Goal: Task Accomplishment & Management: Complete application form

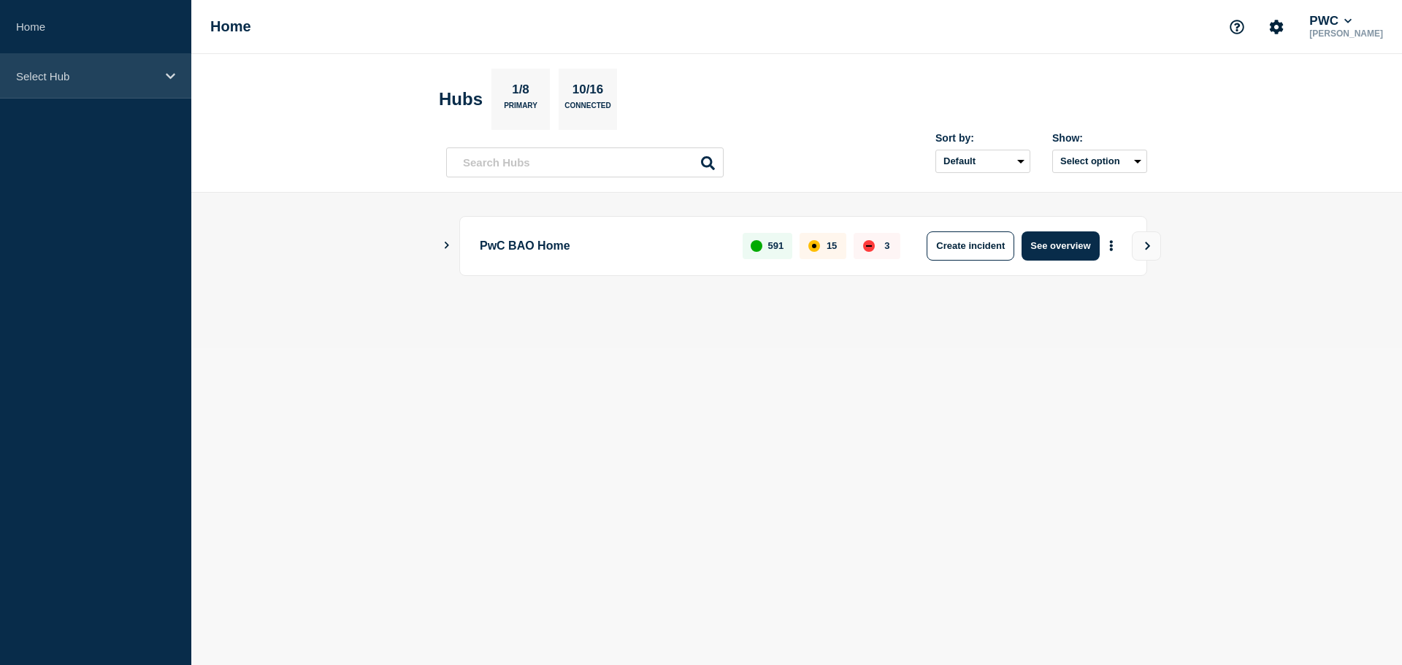
click at [64, 81] on div "Select Hub" at bounding box center [95, 76] width 191 height 45
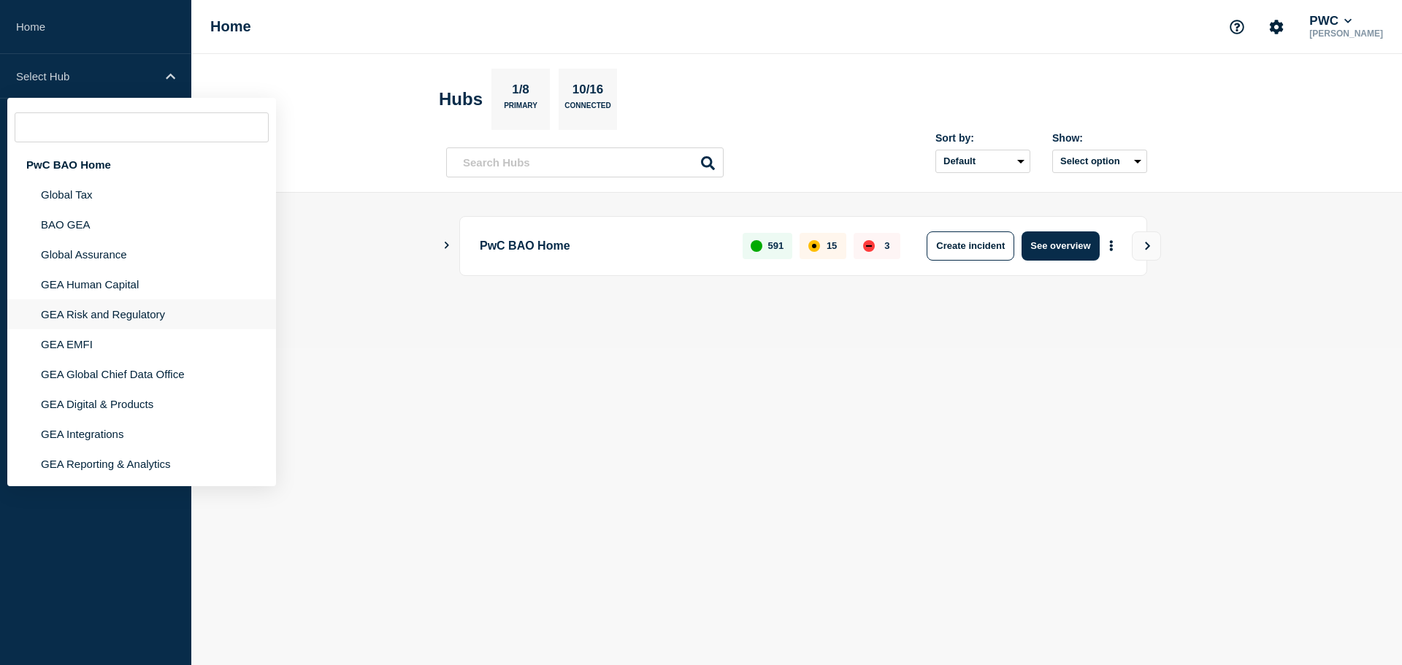
click at [82, 313] on li "GEA Risk and Regulatory" at bounding box center [141, 314] width 269 height 30
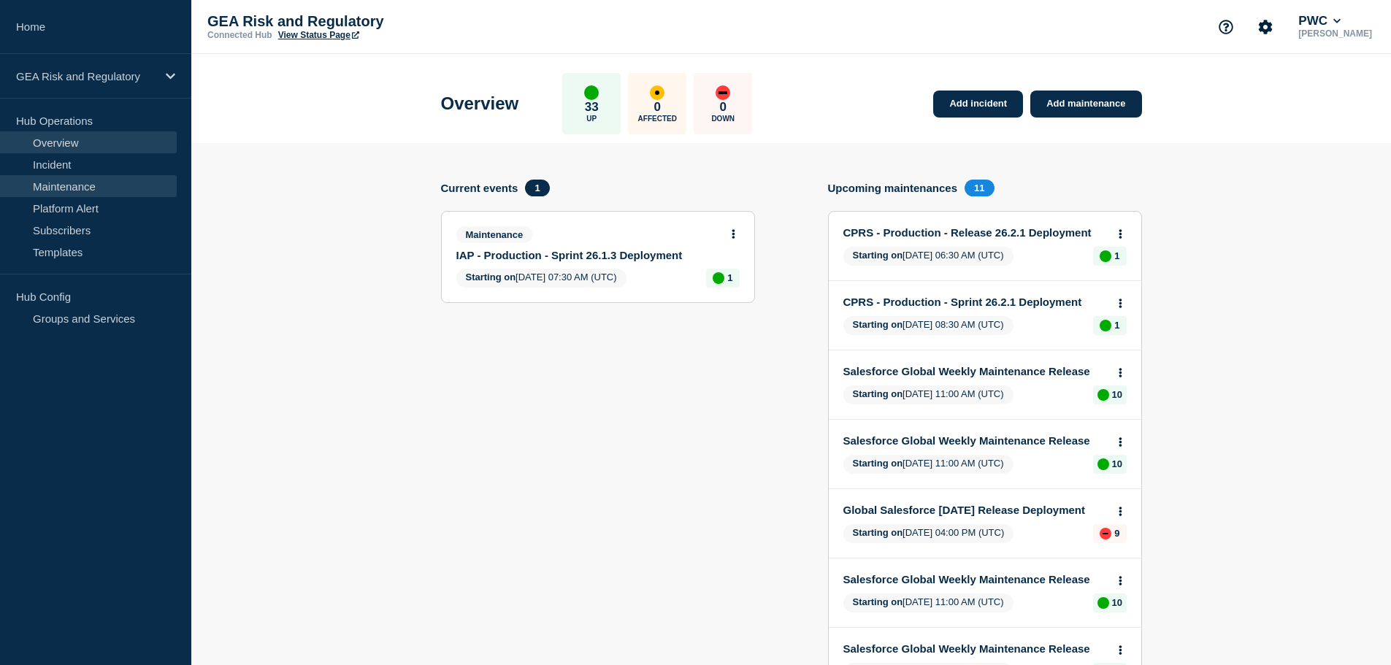
click at [79, 191] on link "Maintenance" at bounding box center [88, 186] width 177 height 22
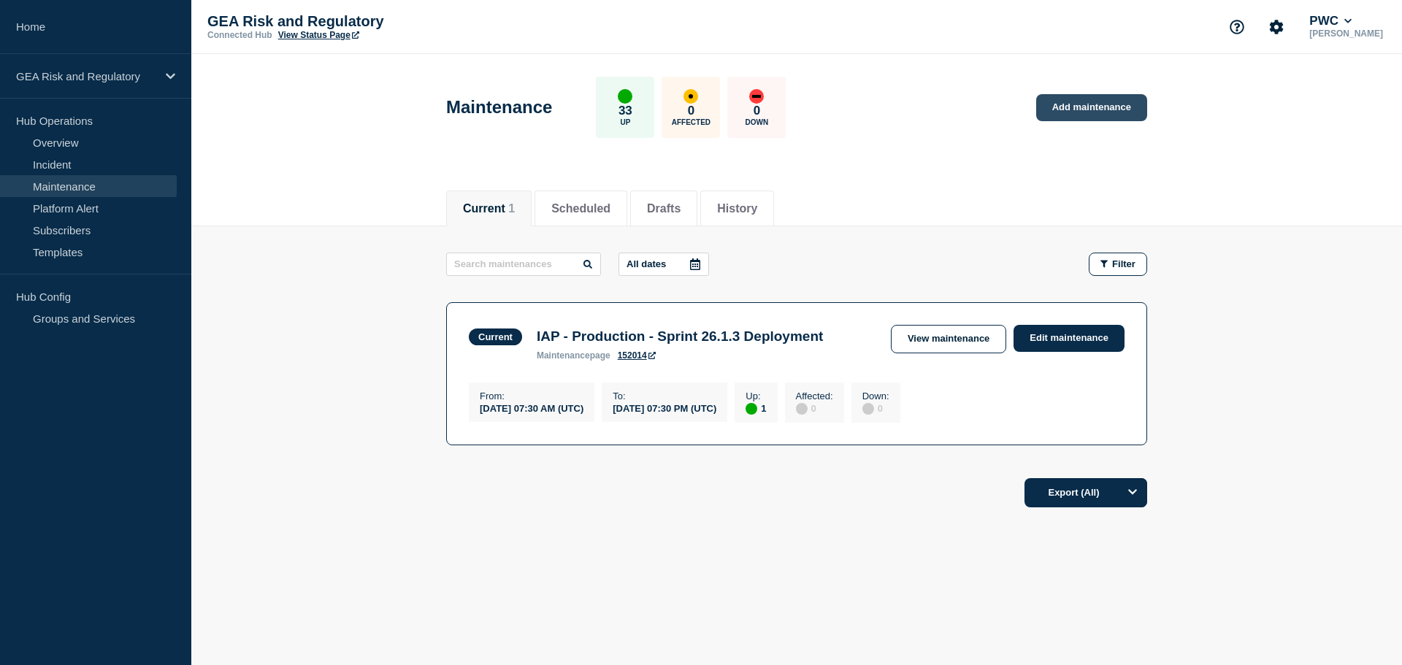
click at [1094, 115] on link "Add maintenance" at bounding box center [1091, 107] width 111 height 27
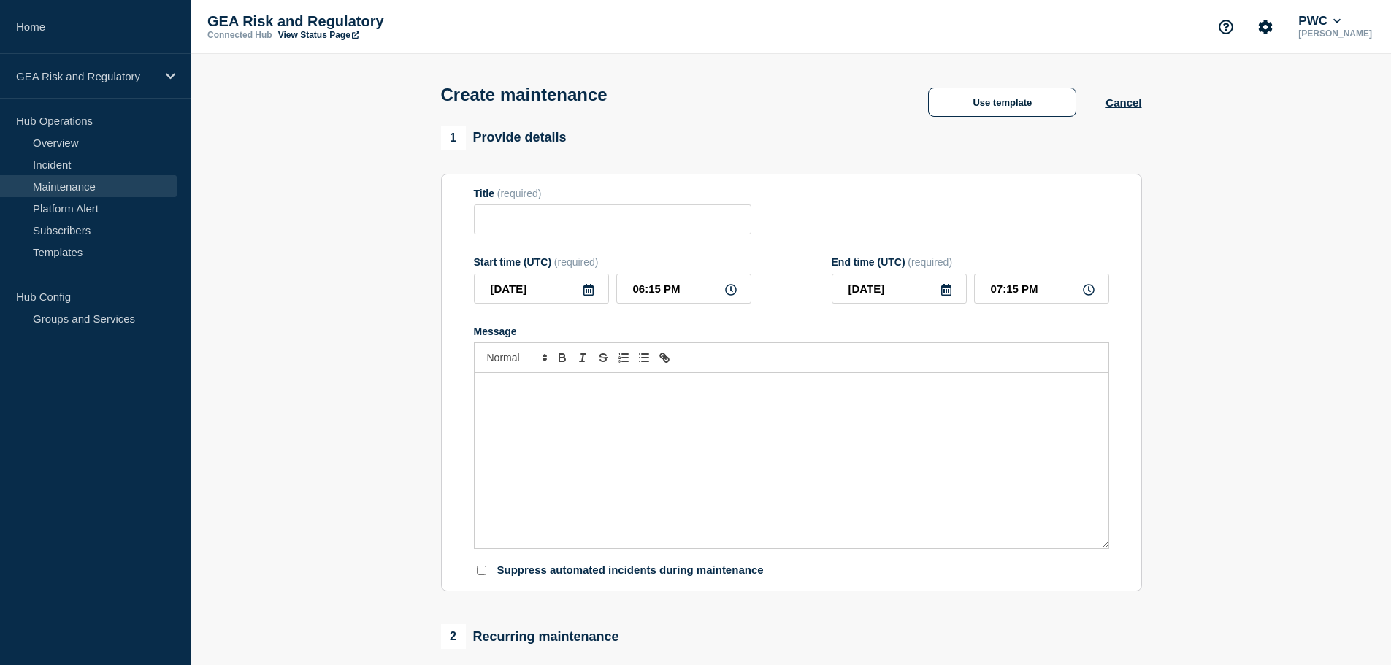
click at [623, 445] on div "Message" at bounding box center [791, 460] width 634 height 175
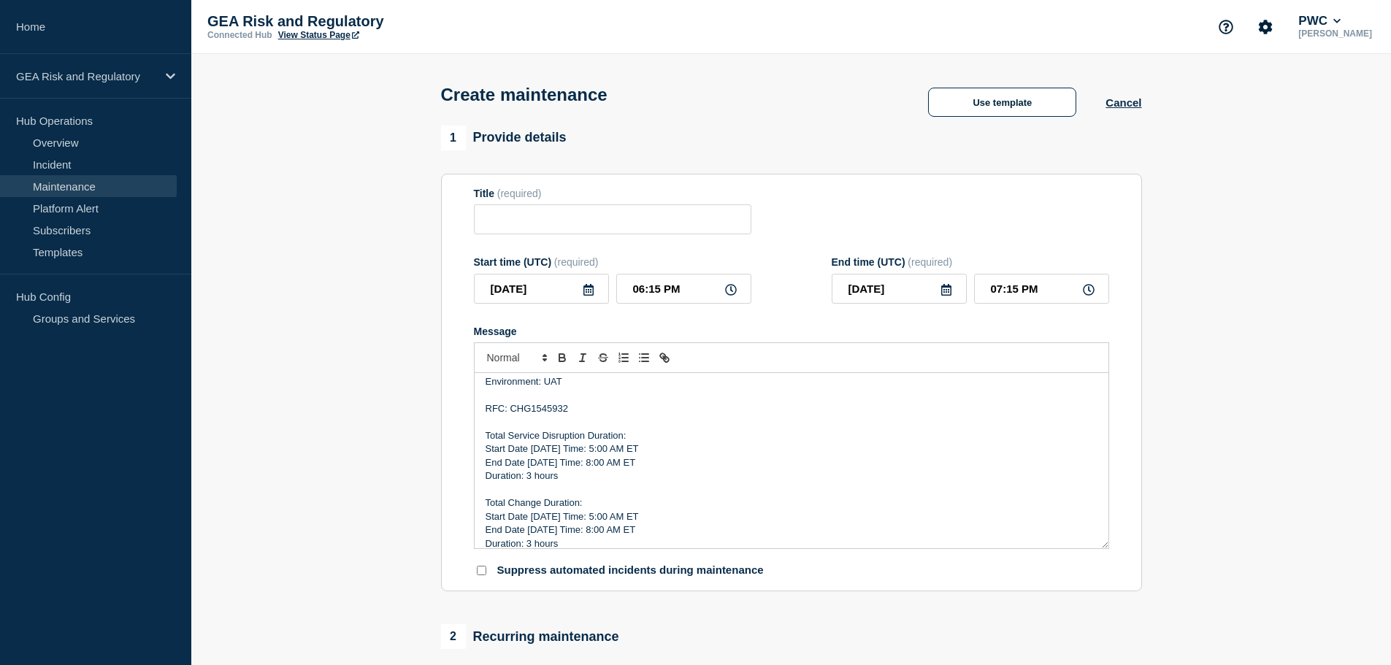
click at [558, 385] on p "Environment: UAT" at bounding box center [791, 381] width 612 height 13
click at [537, 412] on p "RFC: CHG1545932" at bounding box center [791, 408] width 612 height 13
drag, startPoint x: 550, startPoint y: 449, endPoint x: 551, endPoint y: 473, distance: 24.1
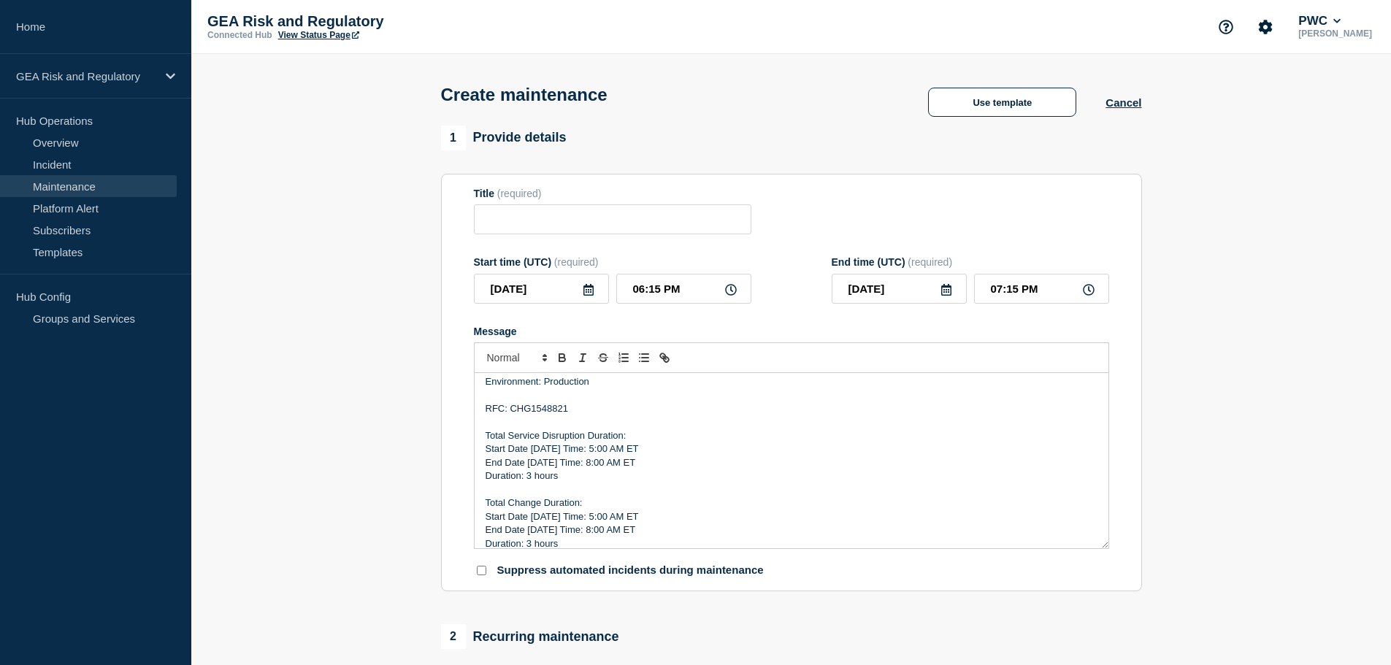
click at [550, 449] on p "Start Date 10/10/25 Time: 5:00 AM ET" at bounding box center [791, 448] width 612 height 13
drag, startPoint x: 658, startPoint y: 462, endPoint x: 480, endPoint y: 454, distance: 178.3
click at [480, 454] on div "Description: This deployment for Automated Investment Recording (AIR) is relate…" at bounding box center [791, 460] width 634 height 175
copy div "Start Date 10/15/25 Time: 5:00 AM ET End Date 10/15/25 Time: 8:00 AM ET"
drag, startPoint x: 627, startPoint y: 534, endPoint x: 484, endPoint y: 520, distance: 143.7
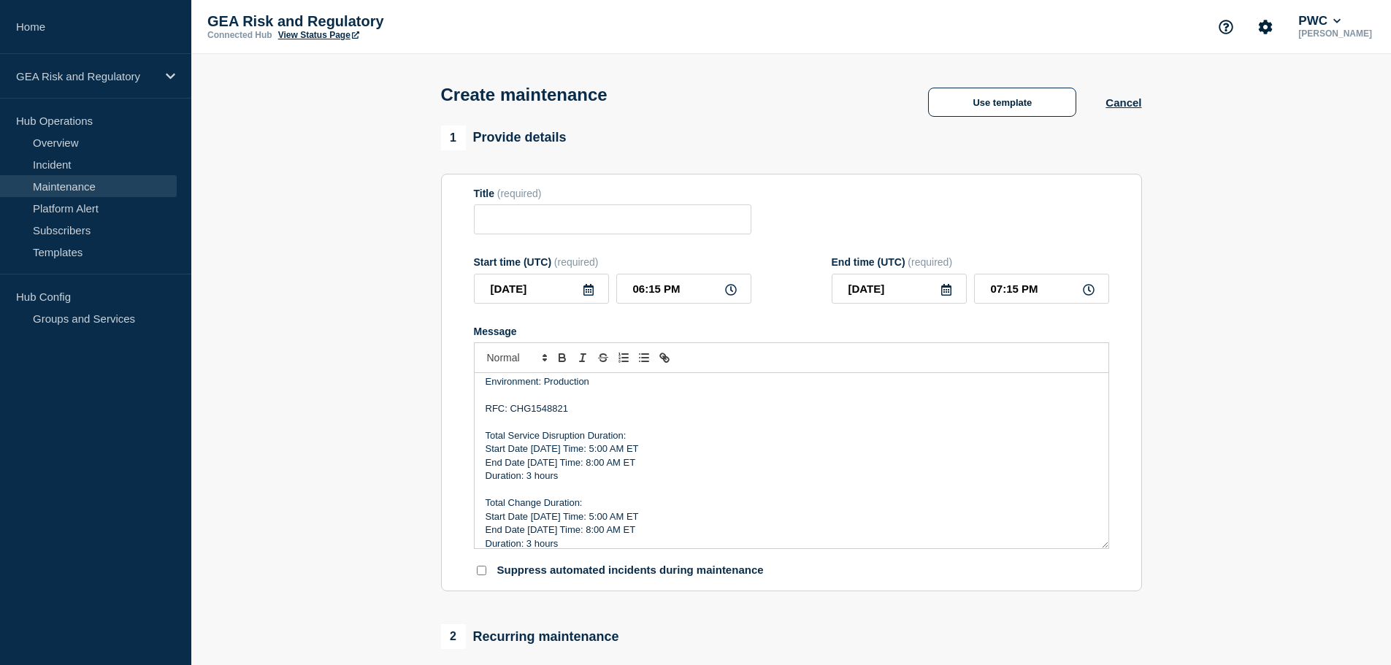
click at [484, 520] on div "Description: This deployment for Automated Investment Recording (AIR) is relate…" at bounding box center [791, 460] width 634 height 175
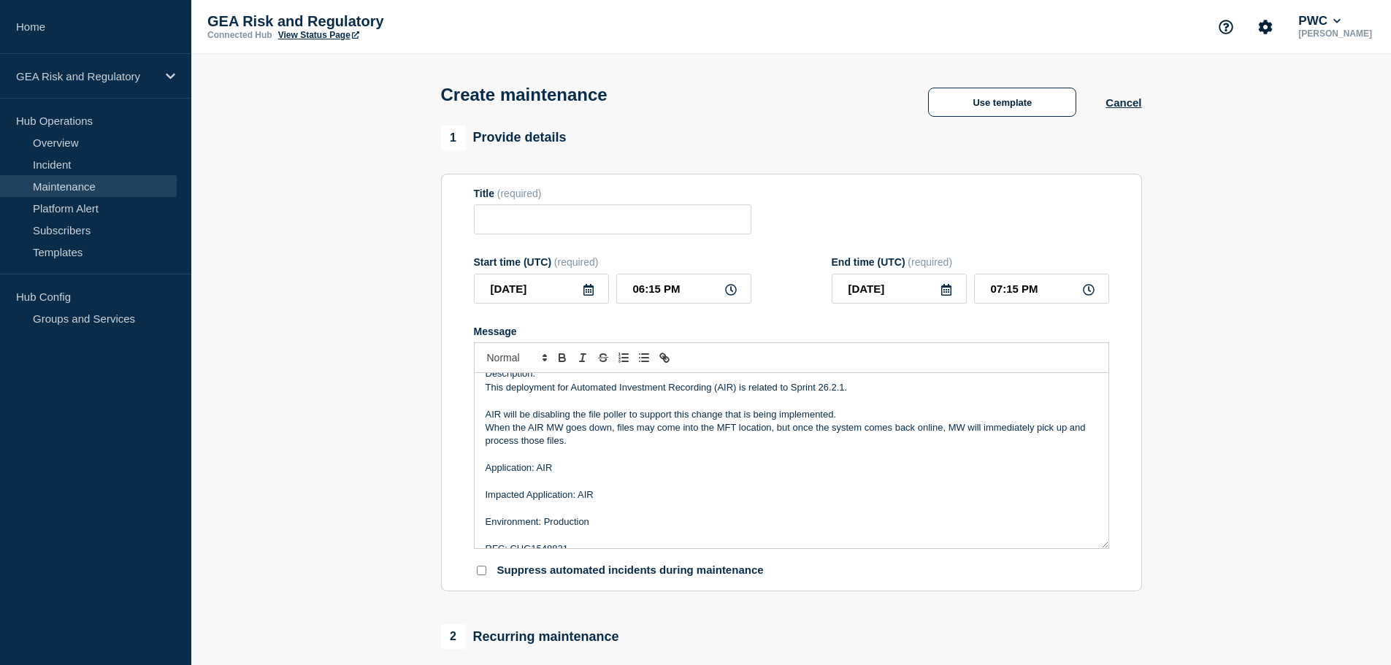
scroll to position [0, 0]
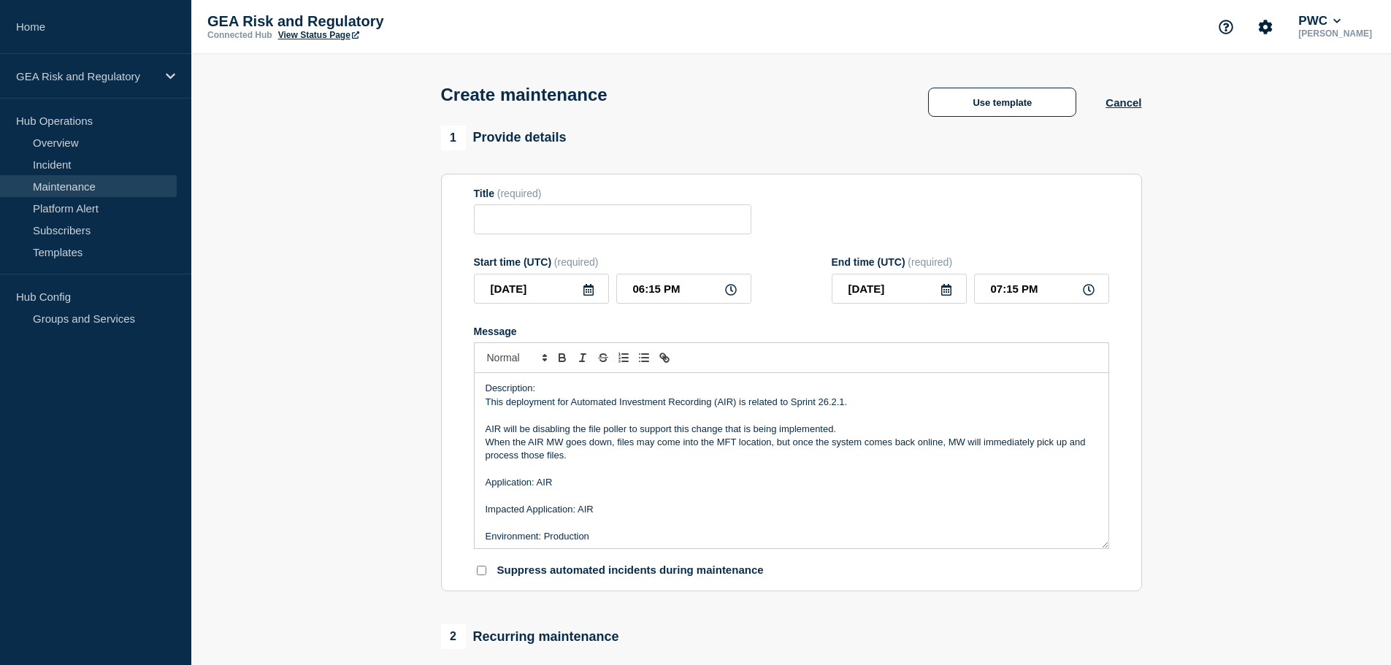
click at [587, 294] on icon at bounding box center [589, 290] width 12 height 12
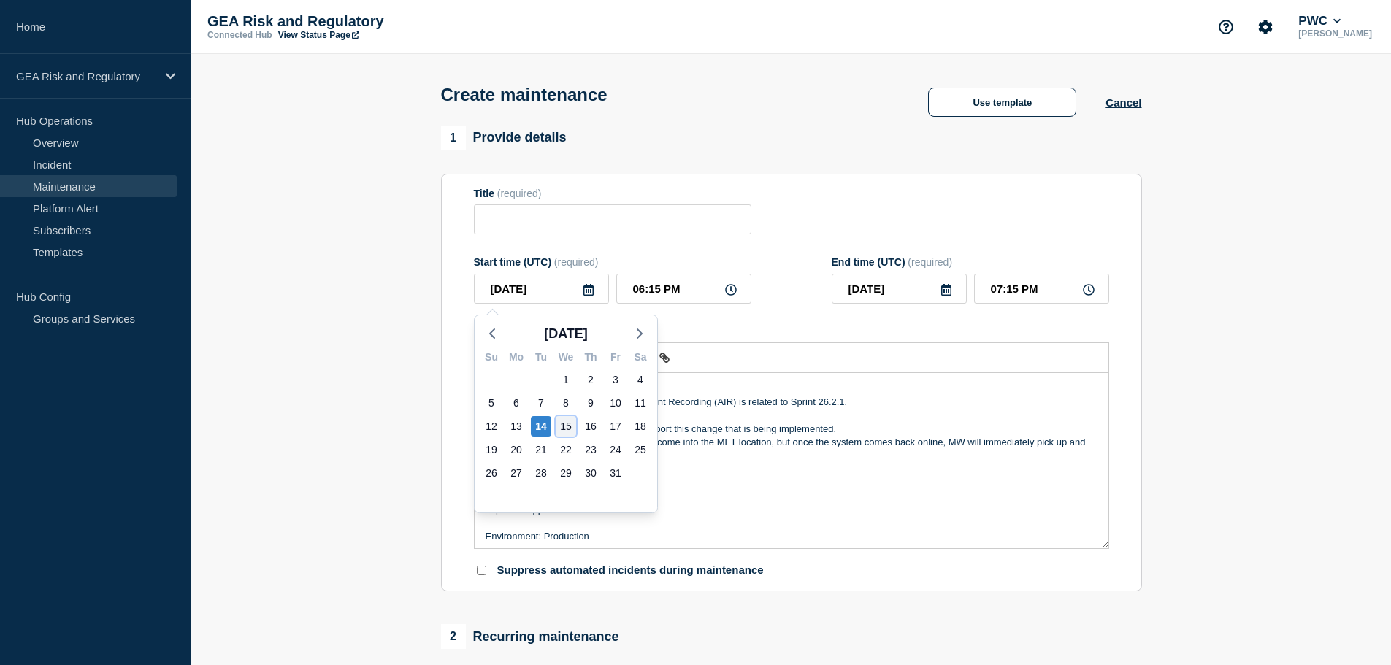
click at [567, 426] on div "15" at bounding box center [566, 426] width 20 height 20
type input "2025-10-15"
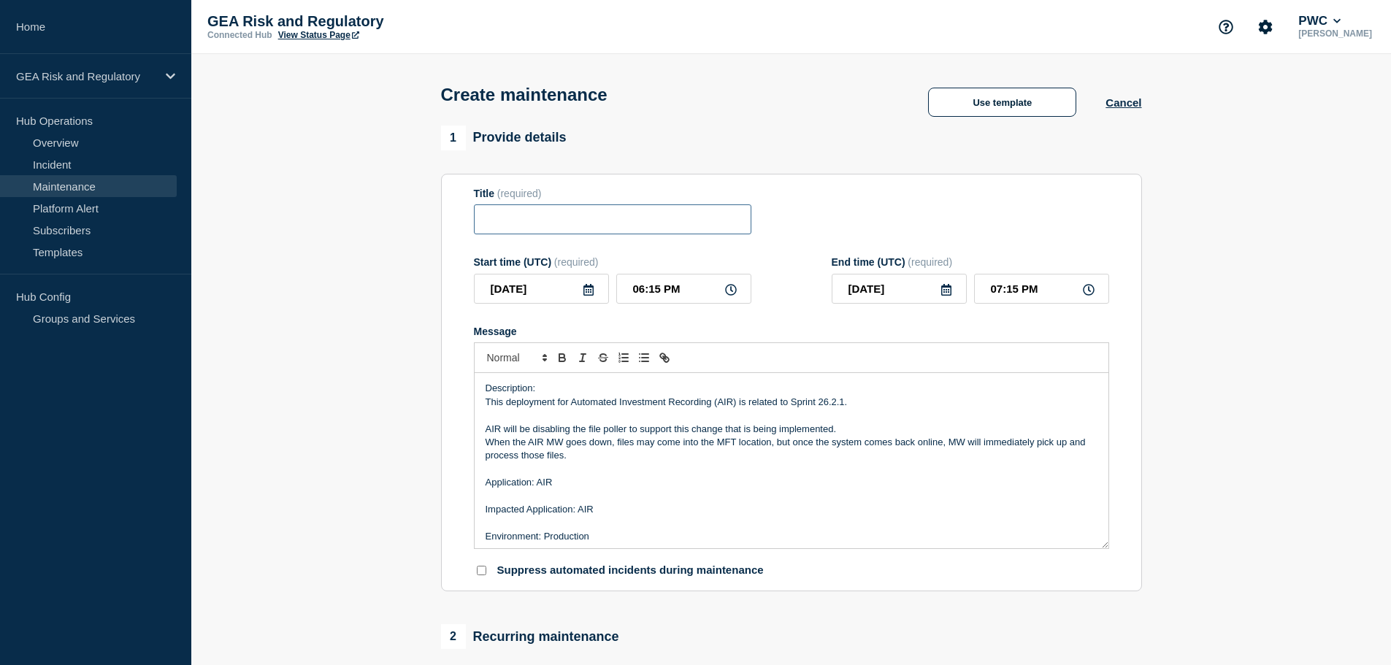
click at [538, 215] on input "Title" at bounding box center [612, 219] width 277 height 30
paste input "AIR - UAT - Sprint 26.2.1 Deployment"
click at [526, 226] on input "AIR - UAT - Sprint 26.2.1 Deployment" at bounding box center [612, 219] width 277 height 30
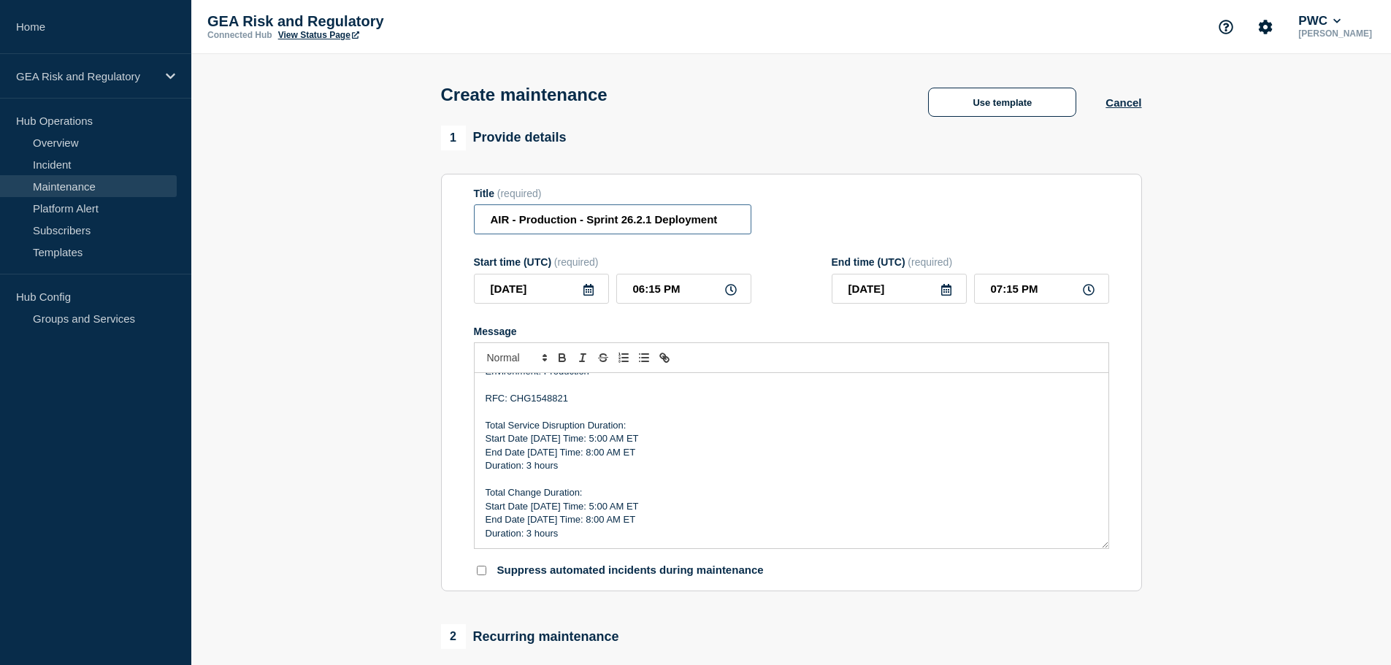
scroll to position [166, 0]
type input "AIR - Production - Sprint 26.2.1 Deployment"
click at [629, 299] on input "06:15 PM" at bounding box center [683, 289] width 135 height 30
type input "09:15 PM"
type input "10:15 PM"
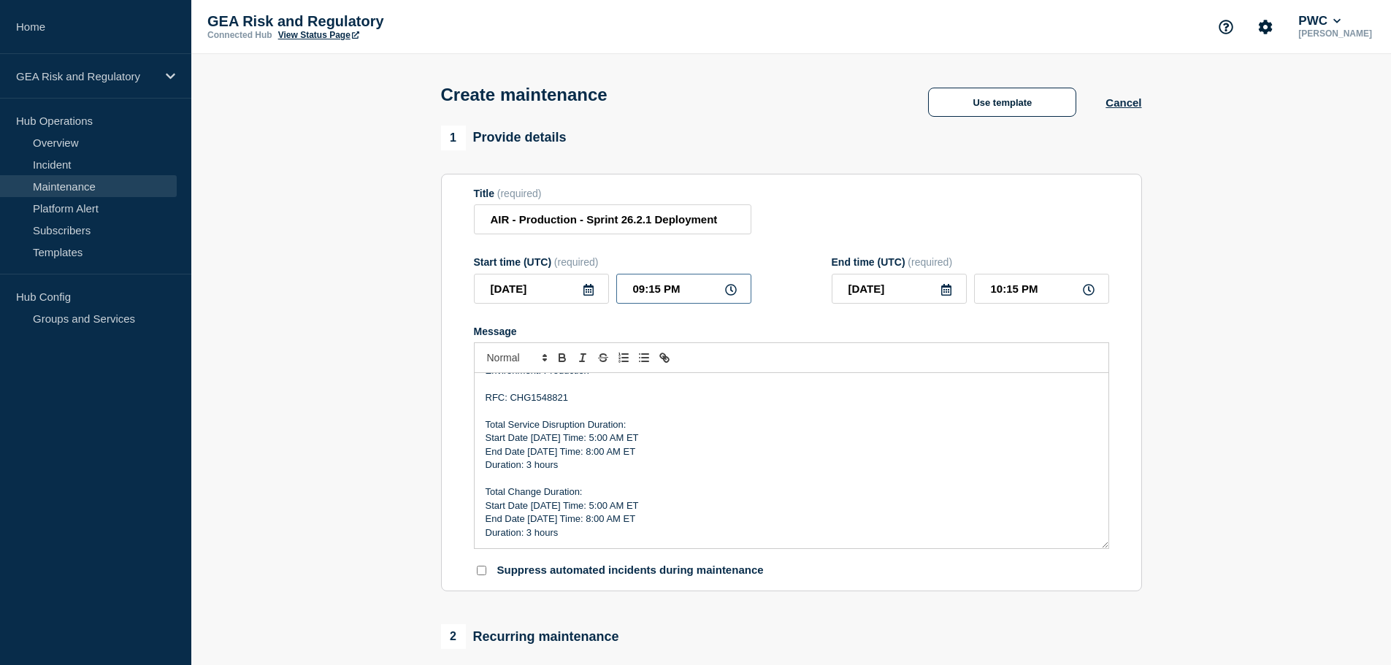
type input "09:05 PM"
type input "10:05 PM"
type input "09:00 PM"
type input "10:00 PM"
type input "09:00 AM"
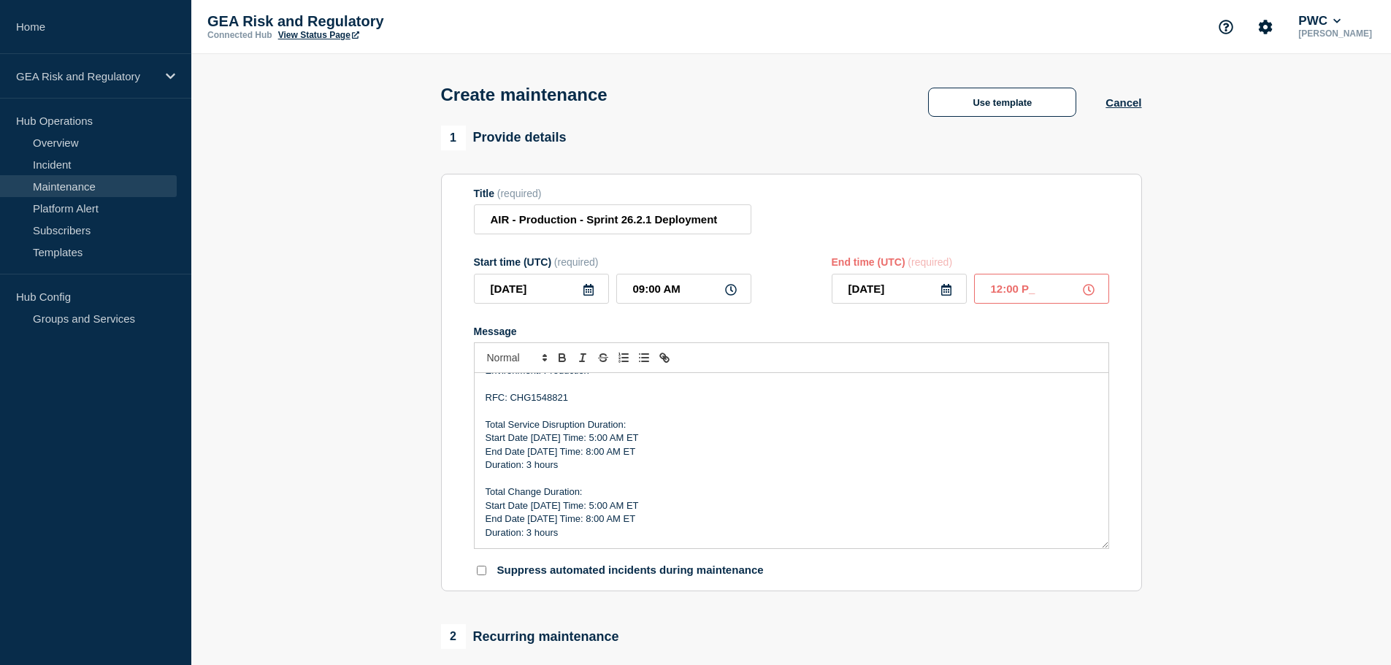
type input "12:00 PM"
click at [664, 523] on p "End Date 10/15/25 Time: 8:00 AM ET" at bounding box center [791, 518] width 612 height 13
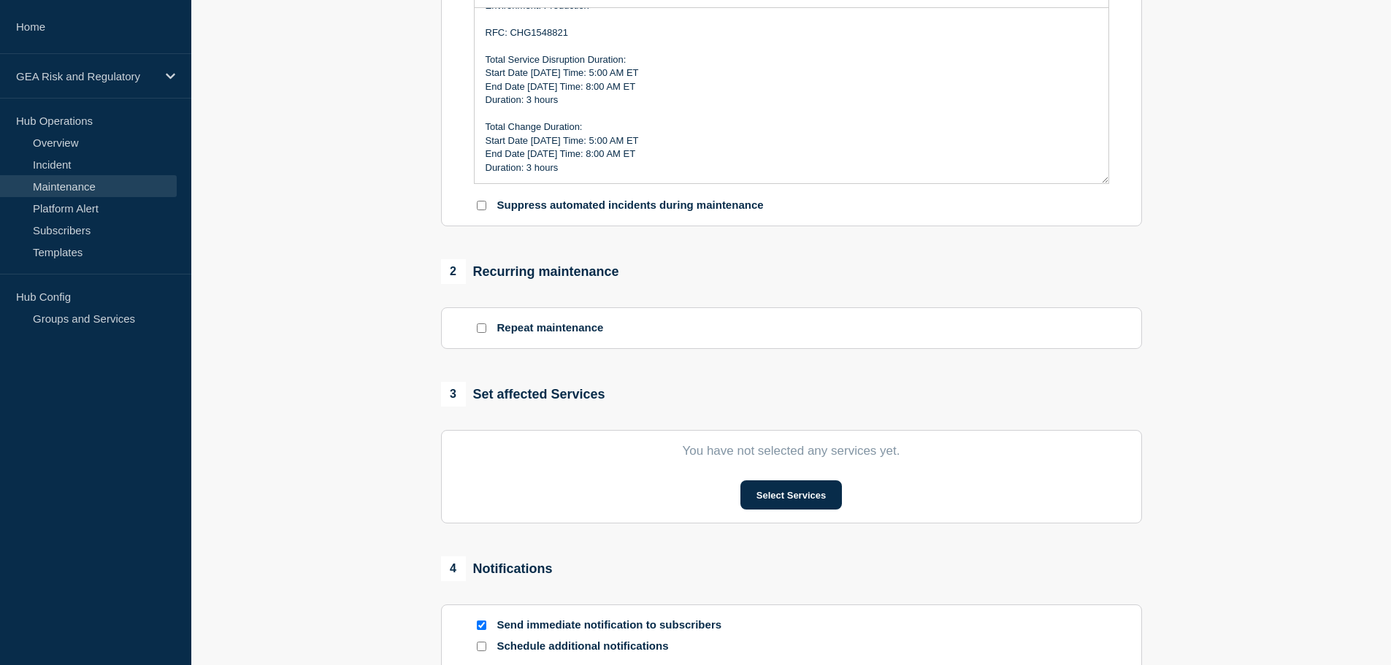
scroll to position [487, 0]
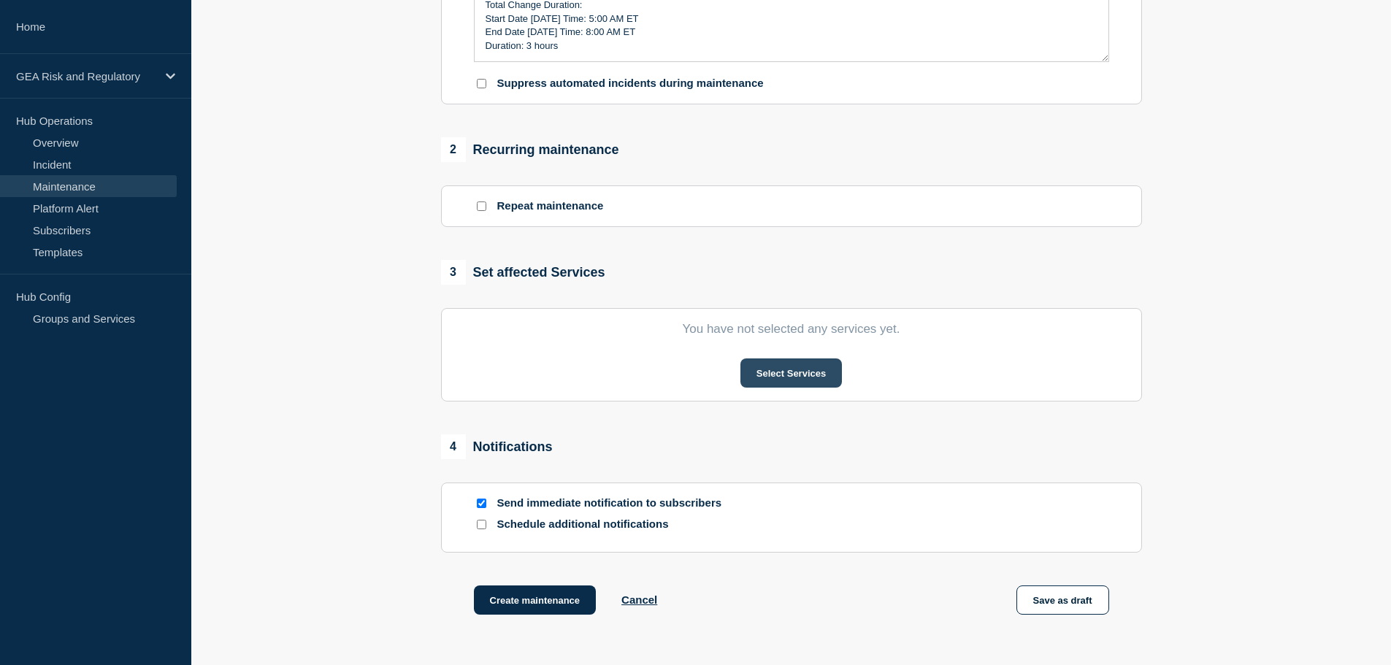
click at [827, 378] on button "Select Services" at bounding box center [790, 372] width 101 height 29
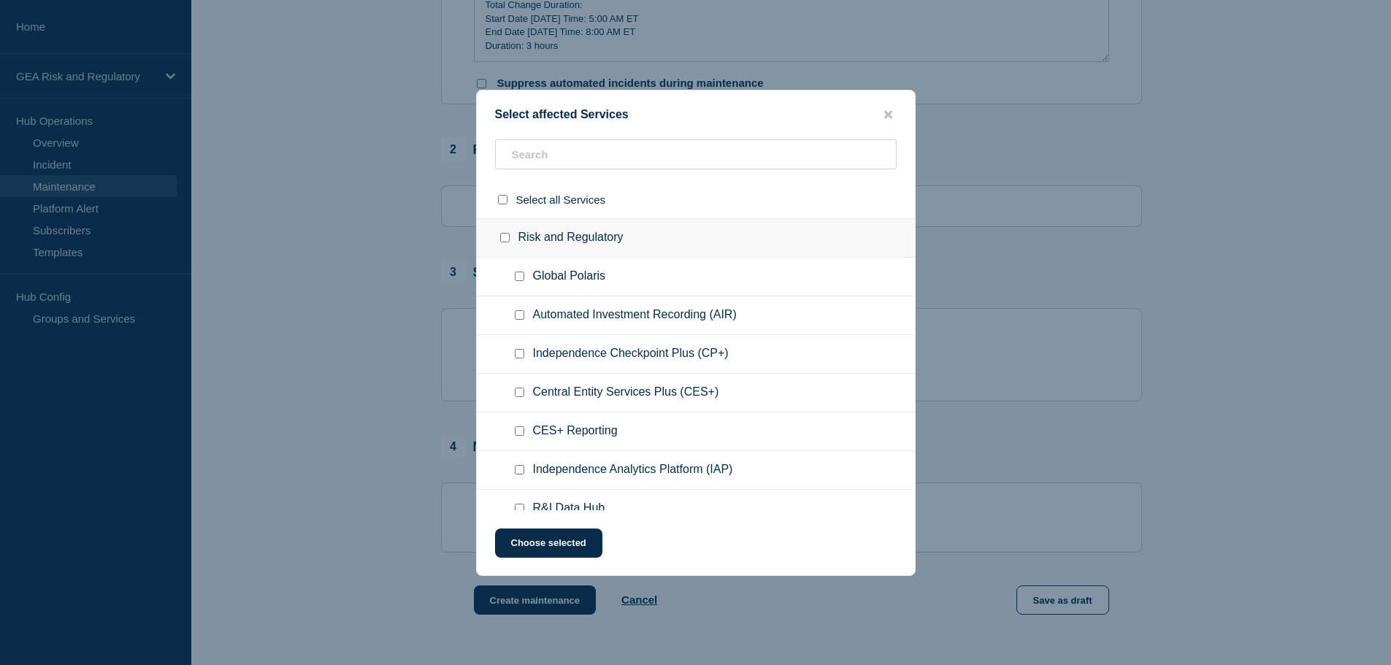
click at [517, 312] on input "Automated Investment Recording (AIR) checkbox" at bounding box center [519, 314] width 9 height 9
checkbox input "true"
click at [564, 547] on button "Choose selected" at bounding box center [548, 542] width 107 height 29
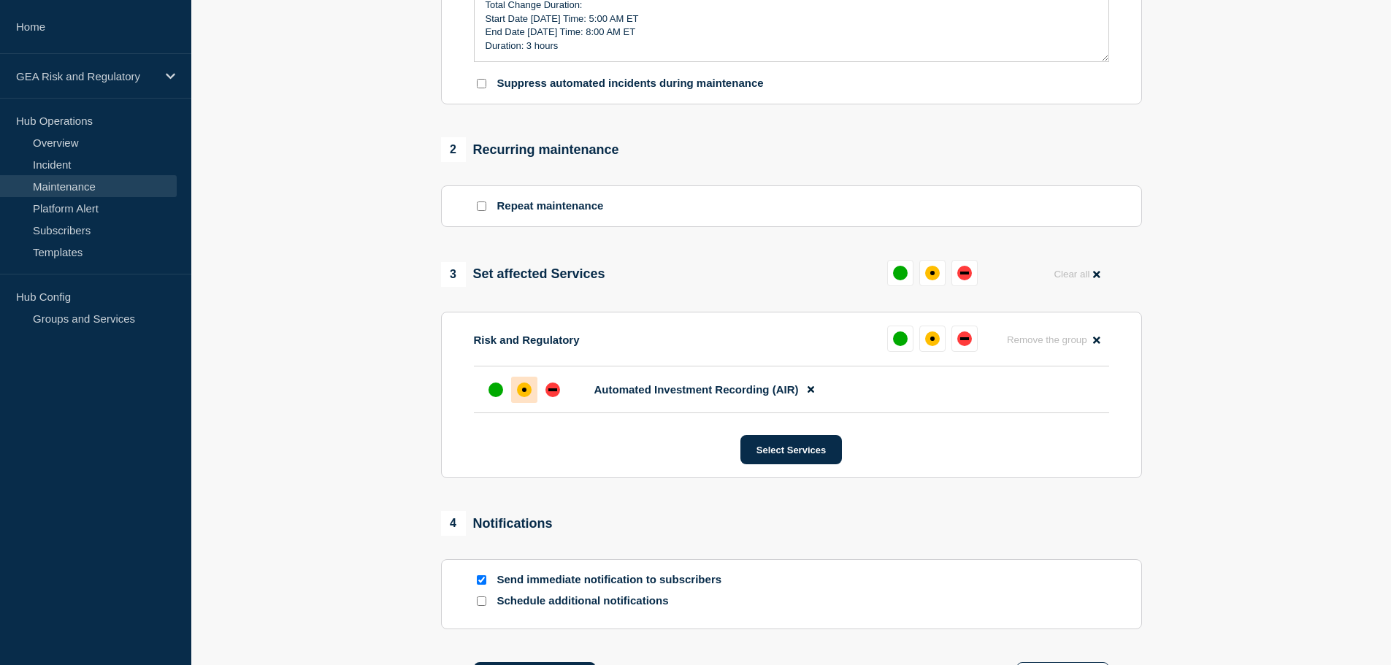
click at [521, 390] on div "affected" at bounding box center [524, 390] width 15 height 15
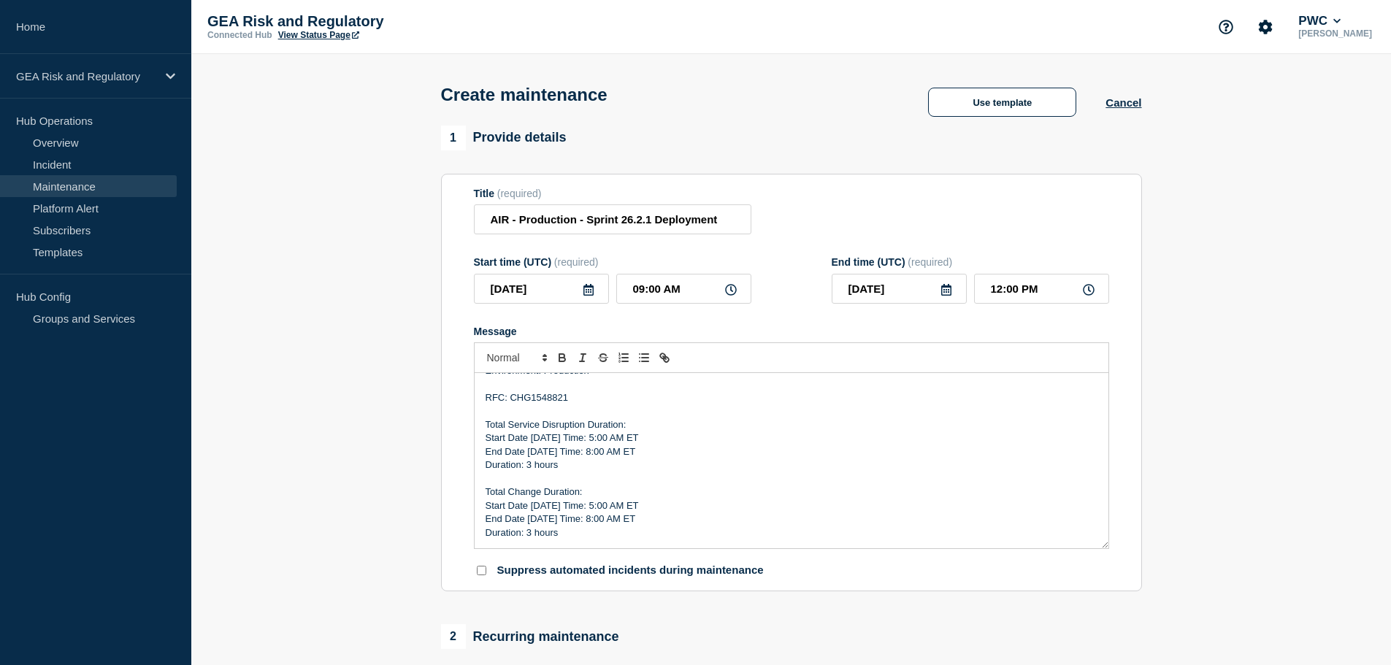
scroll to position [685, 0]
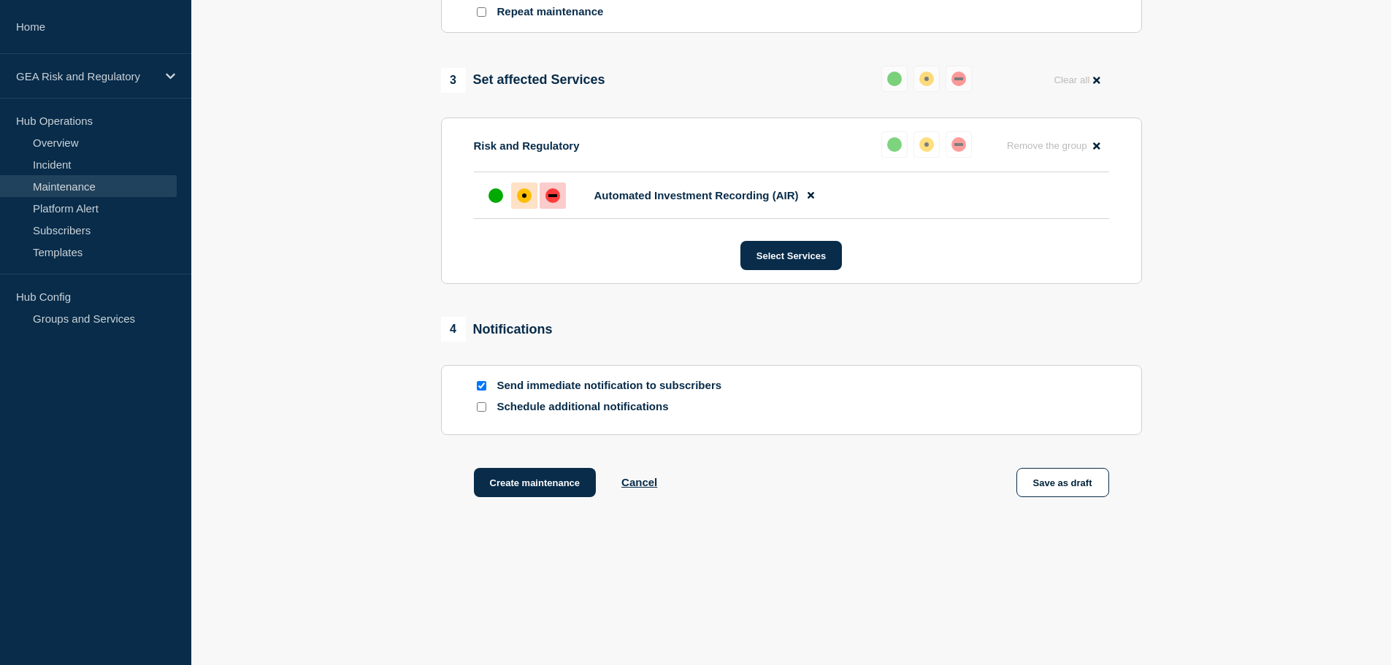
click at [556, 195] on div "down" at bounding box center [552, 195] width 9 height 3
click at [570, 485] on button "Create maintenance" at bounding box center [535, 482] width 123 height 29
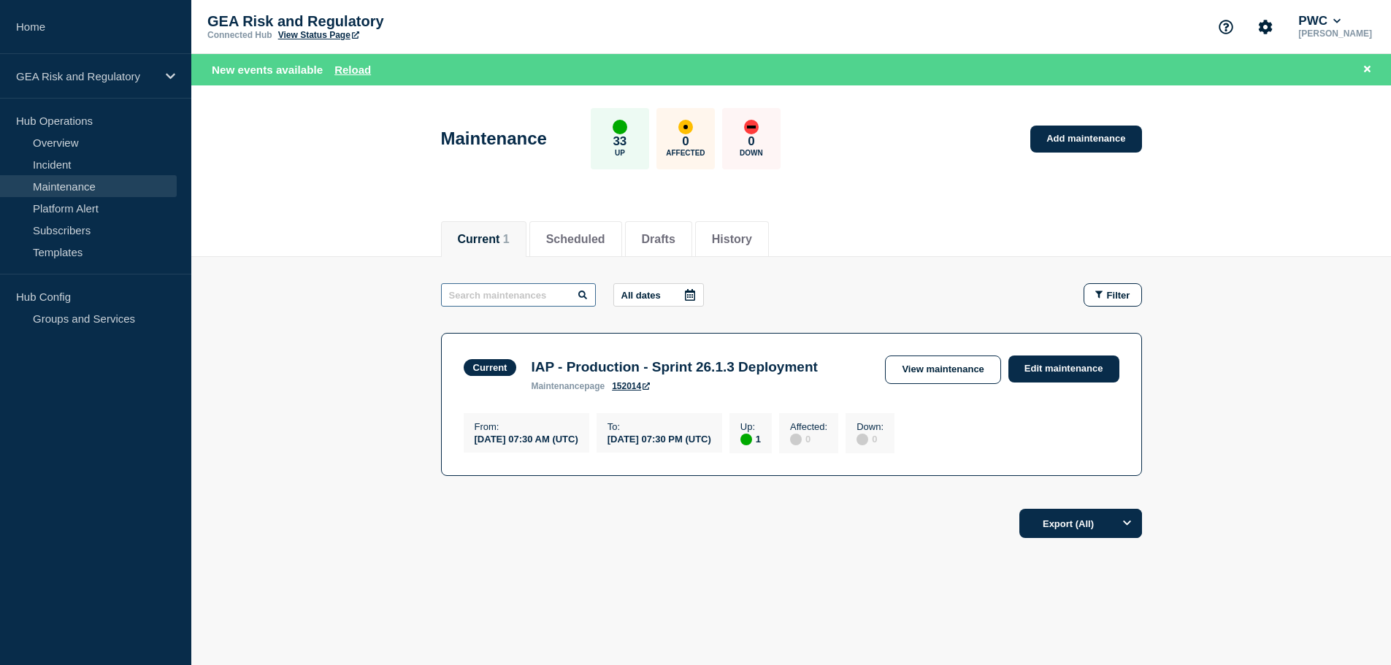
click at [506, 303] on input "text" at bounding box center [518, 294] width 155 height 23
type input "Ss"
